Goal: Check status: Check status

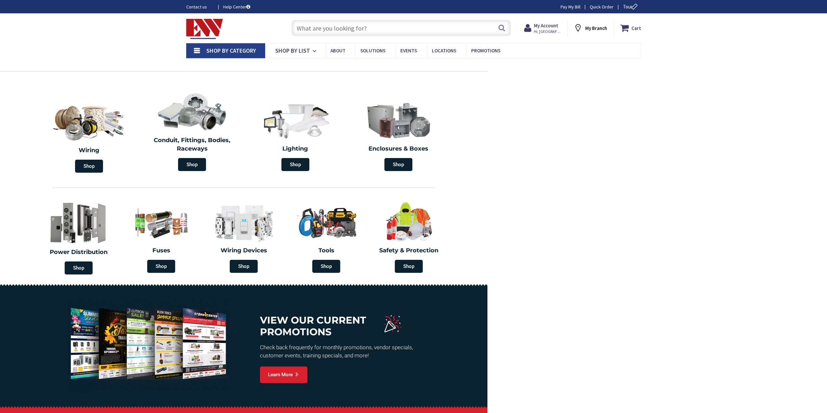
type input "[GEOGRAPHIC_DATA], [GEOGRAPHIC_DATA]"
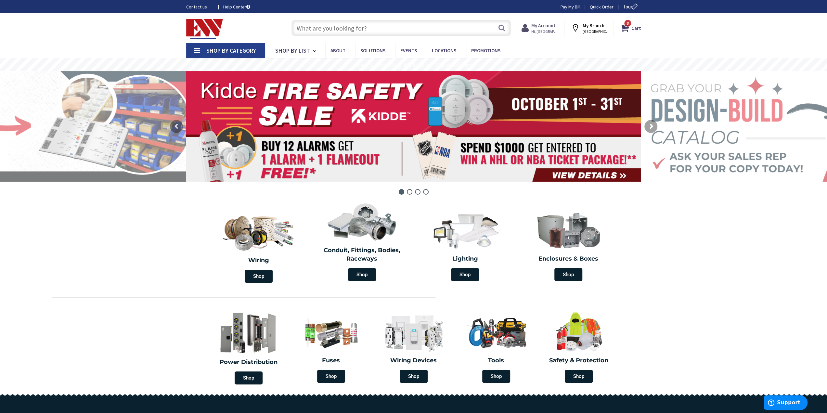
click at [554, 32] on span "Hi, [GEOGRAPHIC_DATA]" at bounding box center [545, 31] width 28 height 5
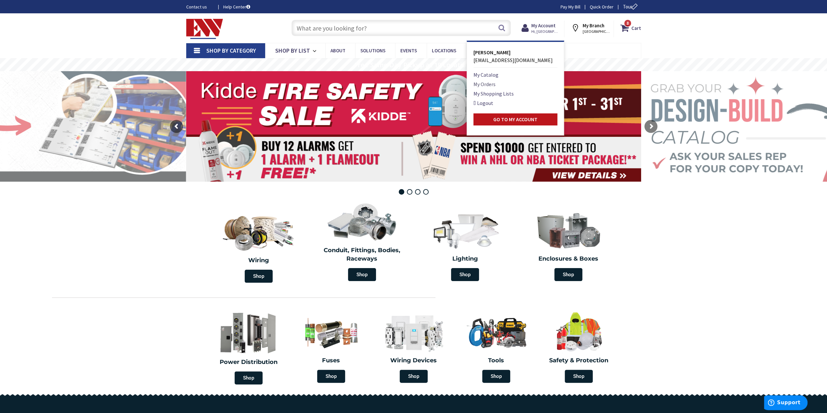
click at [492, 84] on link "My Orders" at bounding box center [484, 84] width 22 height 8
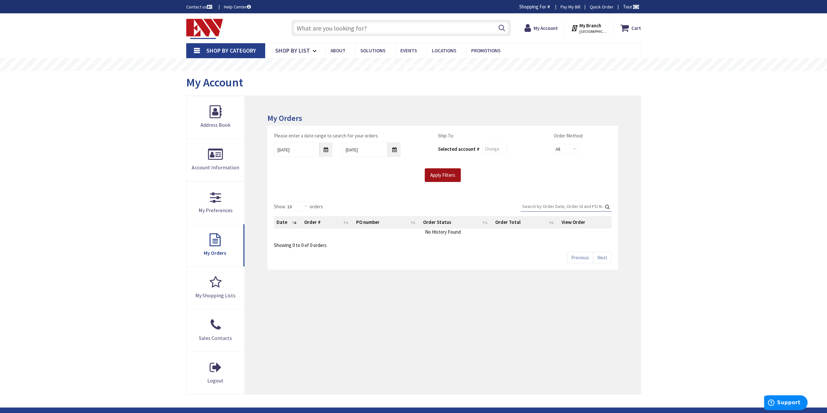
click at [443, 174] on input "Apply Filters" at bounding box center [443, 175] width 36 height 14
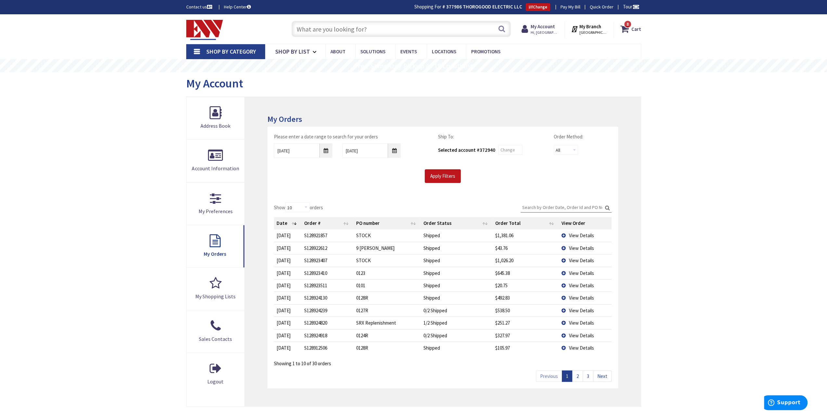
click at [576, 231] on td "View Details" at bounding box center [585, 235] width 53 height 12
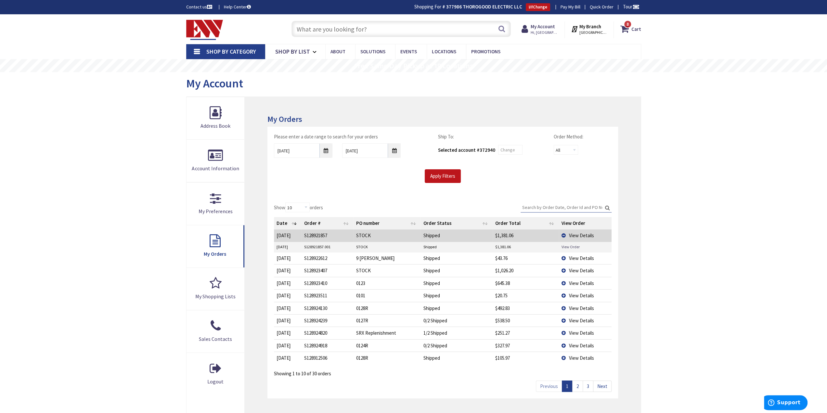
click at [568, 244] on link "View Order" at bounding box center [570, 247] width 18 height 6
click at [787, 272] on div "Skip to Content Toggle Nav Search 8 8 8 items Cart My Cart" at bounding box center [413, 296] width 827 height 565
click at [356, 283] on td "0123" at bounding box center [386, 283] width 67 height 12
click at [210, 28] on img at bounding box center [204, 30] width 37 height 20
